Goal: Transaction & Acquisition: Purchase product/service

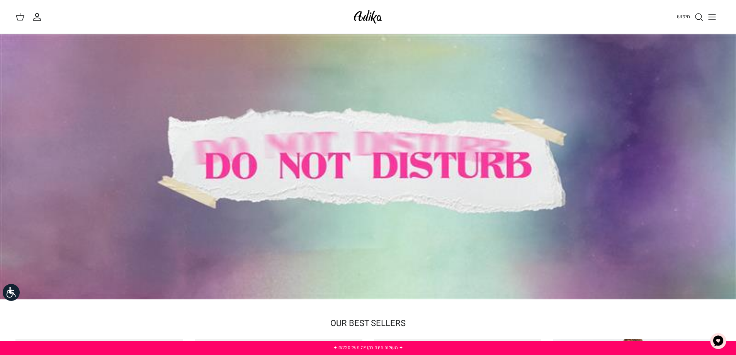
click at [712, 16] on icon "Toggle menu" at bounding box center [712, 16] width 9 height 9
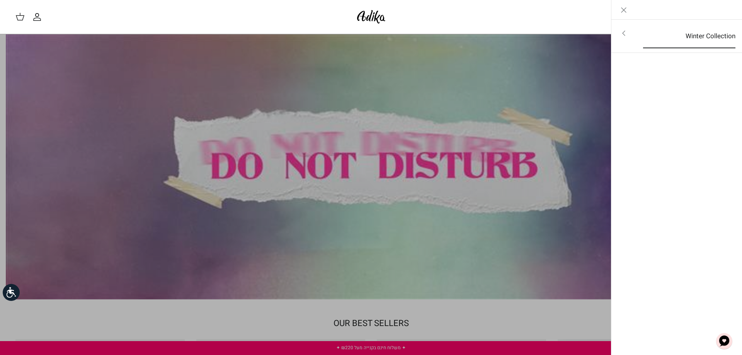
click at [724, 36] on link "Winter Collection" at bounding box center [689, 36] width 106 height 24
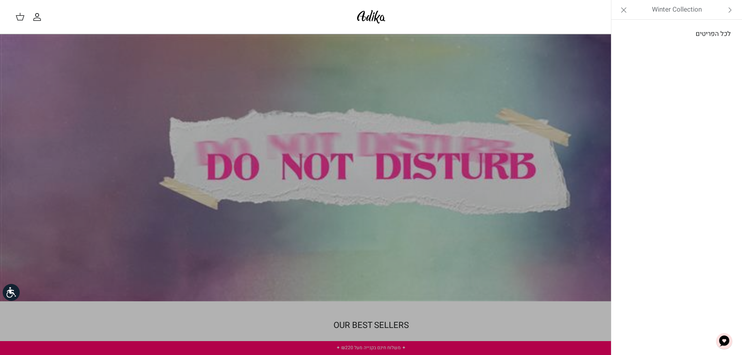
click at [718, 35] on link "לכל הפריטים" at bounding box center [676, 33] width 123 height 19
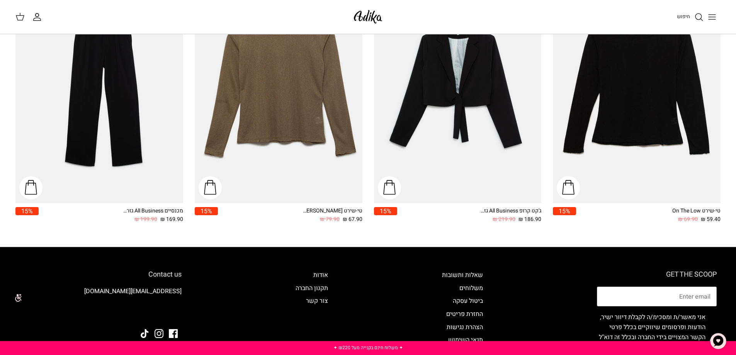
scroll to position [1215, 0]
